Goal: Navigation & Orientation: Find specific page/section

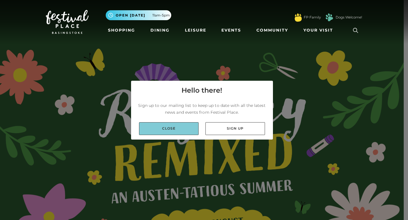
click at [178, 130] on link "Close" at bounding box center [169, 128] width 60 height 13
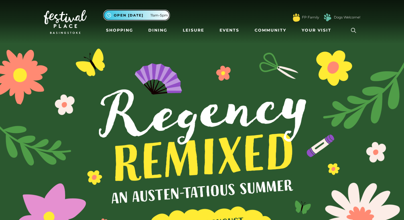
click at [132, 15] on span "Open [DATE]" at bounding box center [129, 15] width 30 height 5
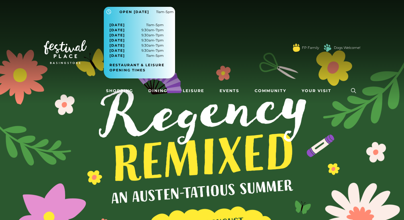
click at [71, 130] on img at bounding box center [202, 151] width 404 height 303
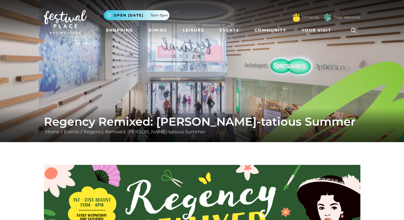
click at [248, 73] on img at bounding box center [202, 71] width 404 height 142
click at [188, 29] on link "Leisure" at bounding box center [193, 30] width 26 height 11
click at [50, 131] on link "Home" at bounding box center [52, 131] width 17 height 5
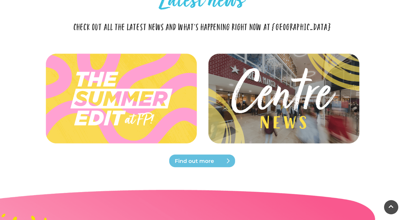
scroll to position [1401, 0]
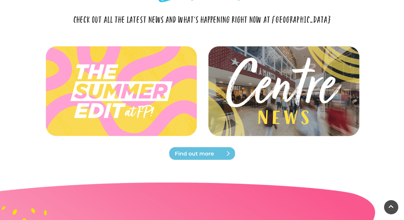
click at [286, 109] on img at bounding box center [283, 91] width 169 height 76
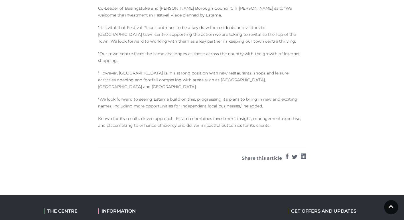
scroll to position [573, 0]
